Goal: Understand site structure

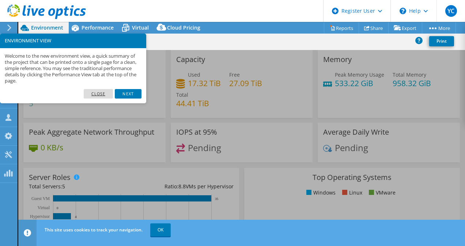
click at [94, 92] on link "Close" at bounding box center [99, 94] width 30 height 10
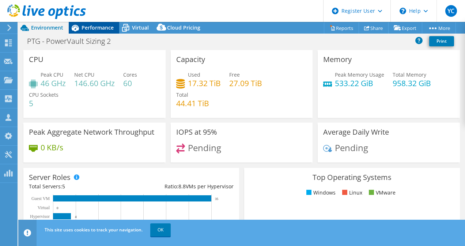
click at [104, 29] on span "Performance" at bounding box center [98, 27] width 32 height 7
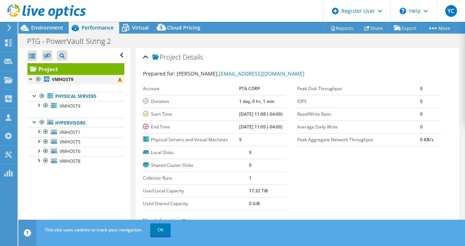
click at [34, 77] on div at bounding box center [30, 78] width 7 height 7
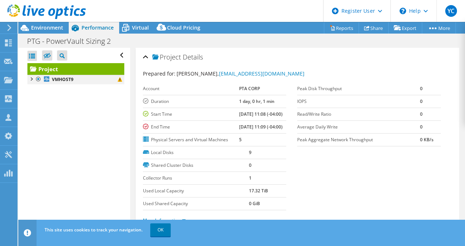
click at [34, 77] on div at bounding box center [30, 78] width 7 height 7
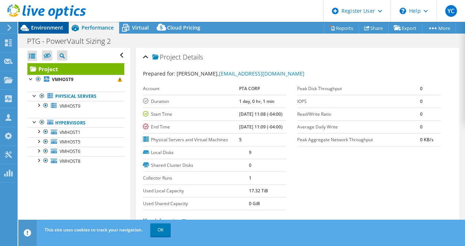
click at [57, 31] on span "Environment" at bounding box center [47, 27] width 32 height 7
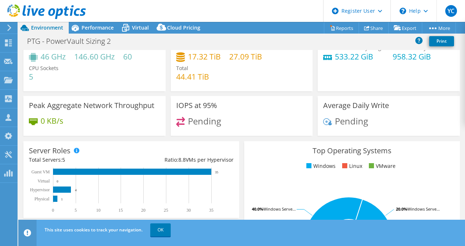
scroll to position [27, 0]
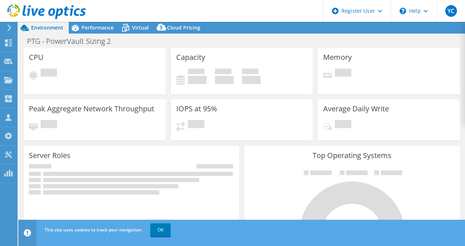
select select "USD"
